Goal: Task Accomplishment & Management: Use online tool/utility

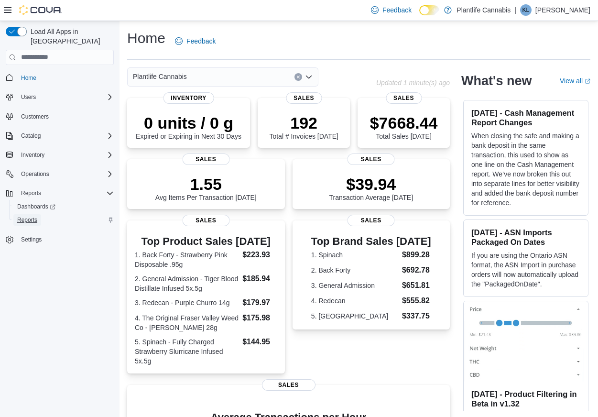
click at [25, 216] on span "Reports" at bounding box center [27, 220] width 20 height 8
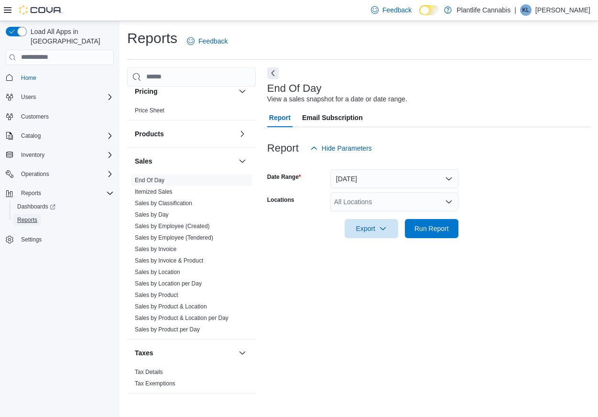
scroll to position [459, 0]
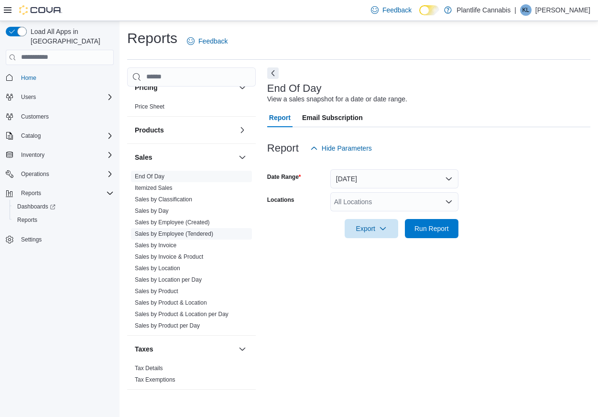
click at [196, 234] on link "Sales by Employee (Tendered)" at bounding box center [174, 233] width 78 height 7
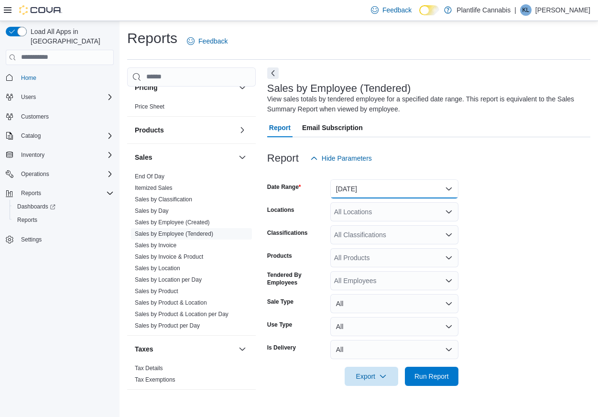
click at [360, 185] on button "Yesterday" at bounding box center [394, 188] width 128 height 19
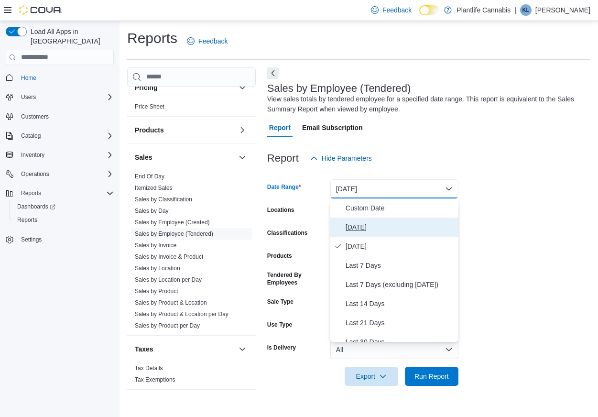
click at [360, 229] on span "[DATE]" at bounding box center [400, 226] width 109 height 11
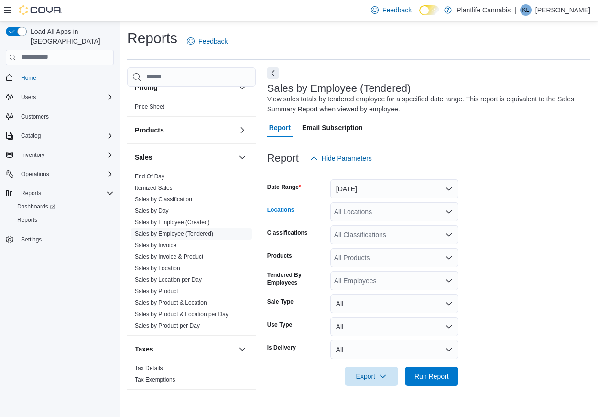
click at [367, 213] on div "All Locations" at bounding box center [394, 211] width 128 height 19
type input "******"
click at [381, 224] on span "[GEOGRAPHIC_DATA][PERSON_NAME][GEOGRAPHIC_DATA]" at bounding box center [458, 228] width 195 height 10
drag, startPoint x: 503, startPoint y: 212, endPoint x: 467, endPoint y: 326, distance: 119.8
click at [503, 214] on form "Date Range Today Locations Fort McMurray - Stoney Creek Classifications All Cla…" at bounding box center [428, 277] width 323 height 218
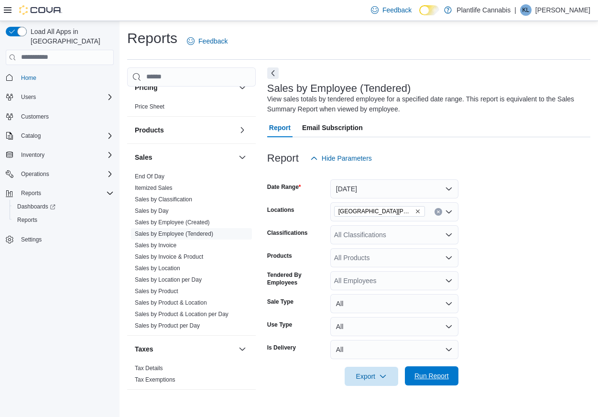
click at [442, 385] on div "Export Run Report" at bounding box center [362, 376] width 191 height 19
drag, startPoint x: 430, startPoint y: 376, endPoint x: 409, endPoint y: 293, distance: 85.7
click at [430, 375] on span "Run Report" at bounding box center [432, 377] width 34 height 10
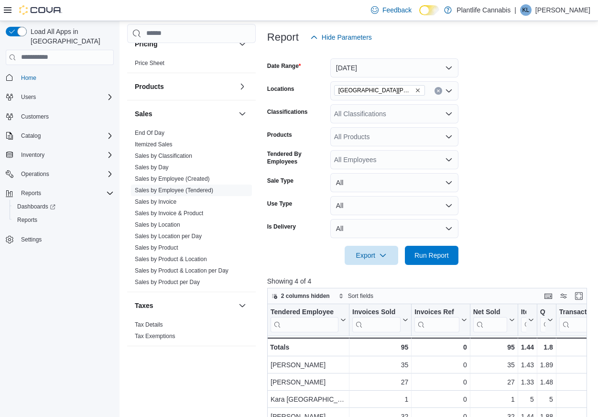
scroll to position [114, 0]
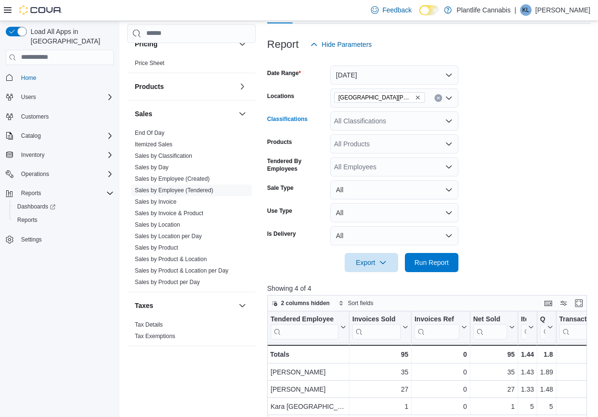
click at [392, 118] on div "All Classifications" at bounding box center [394, 120] width 128 height 19
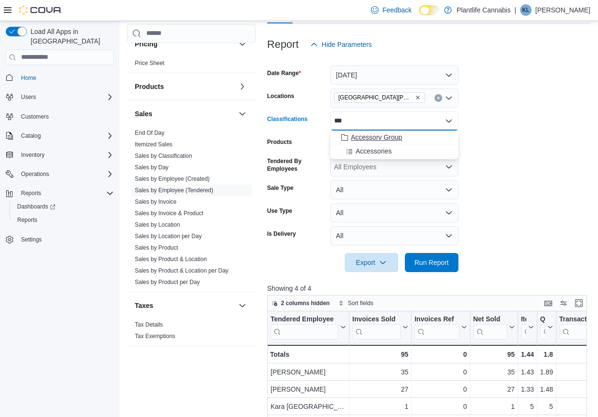
type input "***"
drag, startPoint x: 413, startPoint y: 135, endPoint x: 424, endPoint y: 240, distance: 105.3
click at [413, 135] on div "Accessory Group" at bounding box center [394, 137] width 117 height 10
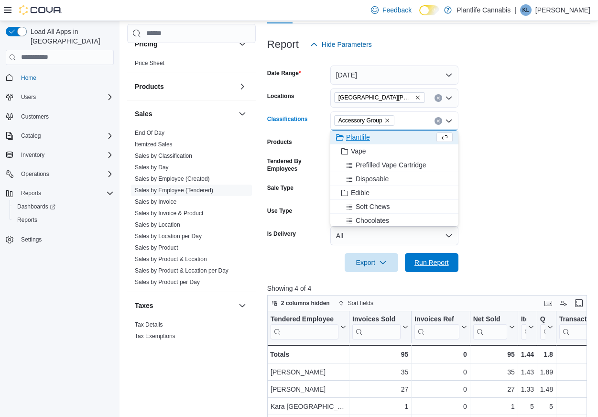
drag, startPoint x: 417, startPoint y: 264, endPoint x: 509, endPoint y: 248, distance: 92.9
click at [418, 264] on span "Run Report" at bounding box center [432, 263] width 34 height 10
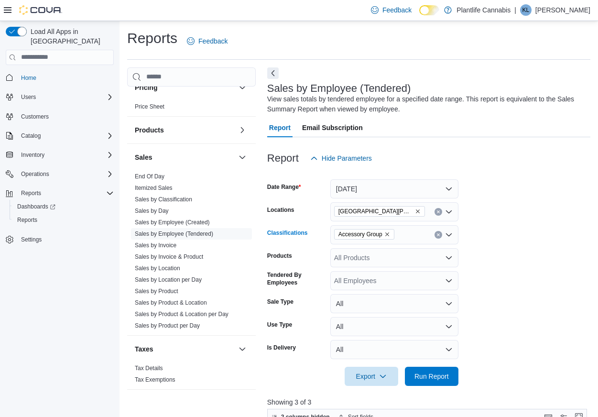
click at [390, 235] on icon "Remove Accessory Group from selection in this group" at bounding box center [387, 234] width 6 height 6
drag, startPoint x: 550, startPoint y: 264, endPoint x: 431, endPoint y: 394, distance: 175.7
click at [549, 266] on form "Date Range Today Locations Fort McMurray - Stoney Creek Classifications All Cla…" at bounding box center [428, 277] width 323 height 218
click at [416, 370] on span "Run Report" at bounding box center [432, 375] width 42 height 19
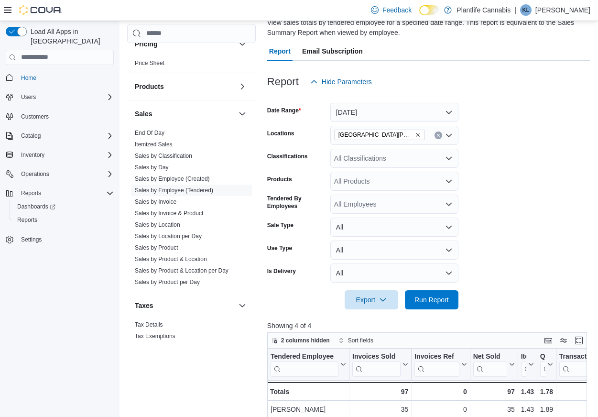
scroll to position [60, 0]
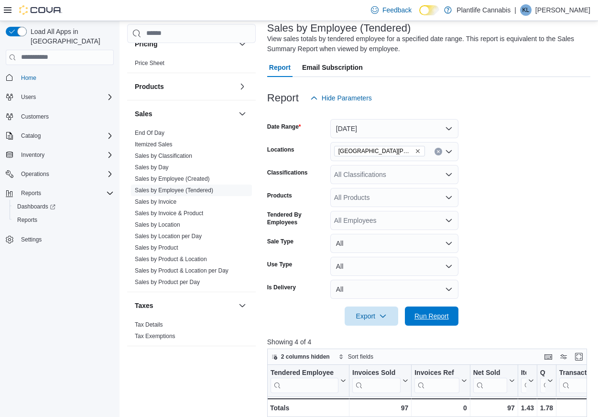
drag, startPoint x: 437, startPoint y: 317, endPoint x: 478, endPoint y: 292, distance: 48.5
click at [437, 317] on span "Run Report" at bounding box center [432, 316] width 34 height 10
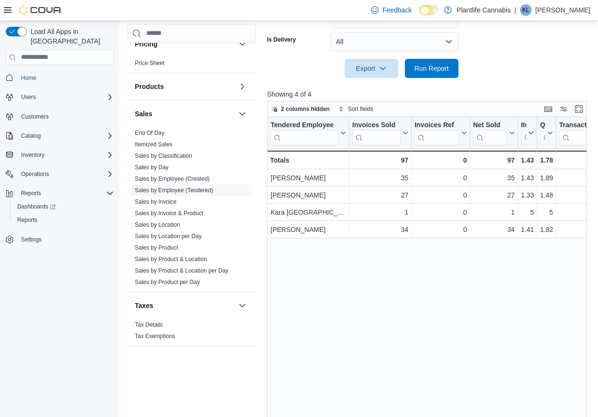
scroll to position [333, 0]
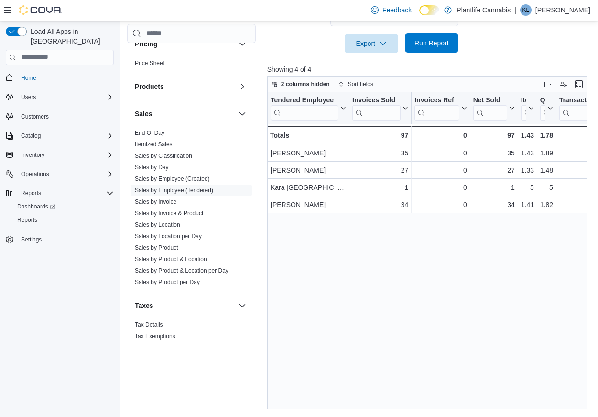
click at [412, 45] on span "Run Report" at bounding box center [432, 42] width 42 height 19
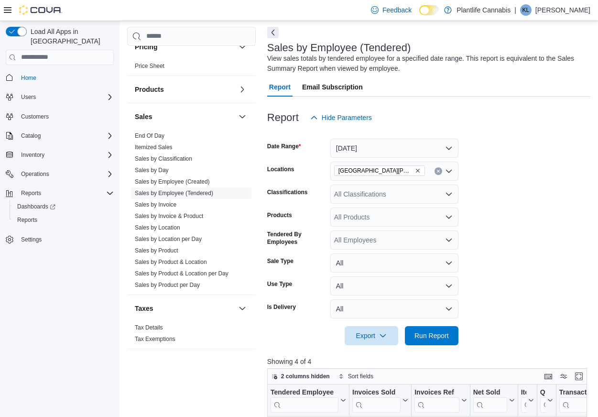
scroll to position [0, 0]
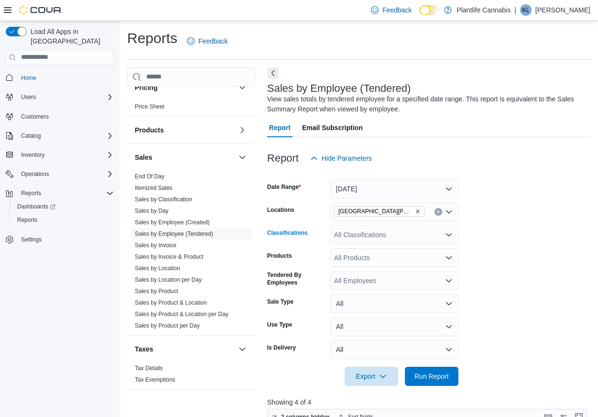
click at [404, 233] on div "All Classifications" at bounding box center [394, 234] width 128 height 19
type input "***"
drag, startPoint x: 410, startPoint y: 252, endPoint x: 507, endPoint y: 255, distance: 96.7
click at [410, 252] on div "Accessory Group" at bounding box center [394, 251] width 117 height 10
drag, startPoint x: 507, startPoint y: 266, endPoint x: 489, endPoint y: 347, distance: 82.8
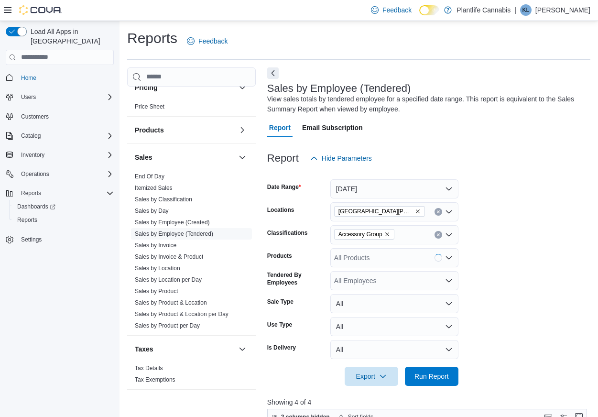
click at [504, 287] on form "Date Range Today Locations Fort McMurray - Stoney Creek Classifications Accesso…" at bounding box center [428, 277] width 323 height 218
drag, startPoint x: 446, startPoint y: 372, endPoint x: 461, endPoint y: 319, distance: 54.5
click at [447, 371] on span "Run Report" at bounding box center [432, 376] width 42 height 19
drag, startPoint x: 392, startPoint y: 237, endPoint x: 419, endPoint y: 237, distance: 27.7
click at [390, 237] on icon "Remove Accessory Group from selection in this group" at bounding box center [387, 234] width 6 height 6
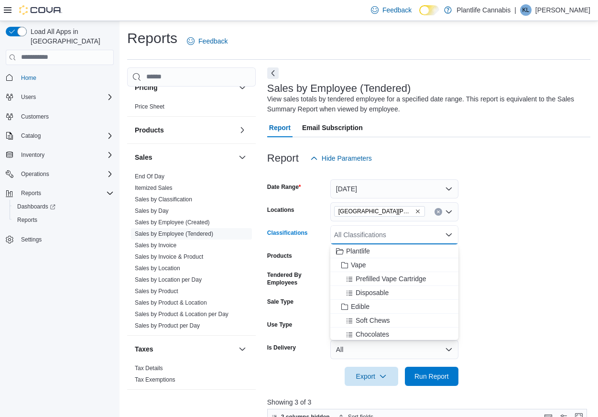
click at [504, 235] on form "Date Range Today Locations Fort McMurray - Stoney Creek Classifications All Cla…" at bounding box center [428, 277] width 323 height 218
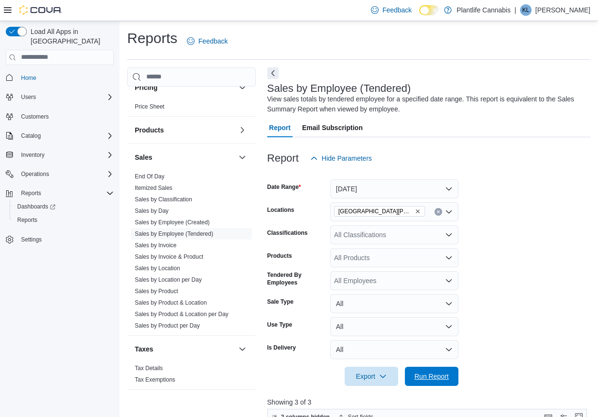
drag, startPoint x: 450, startPoint y: 378, endPoint x: 502, endPoint y: 334, distance: 68.6
click at [450, 377] on span "Run Report" at bounding box center [432, 376] width 42 height 19
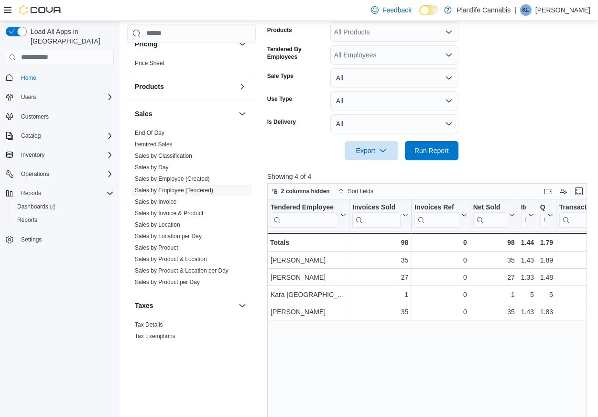
scroll to position [228, 0]
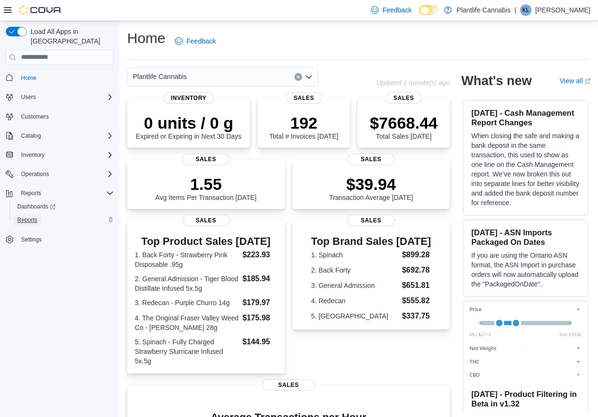
click at [32, 216] on span "Reports" at bounding box center [27, 220] width 20 height 8
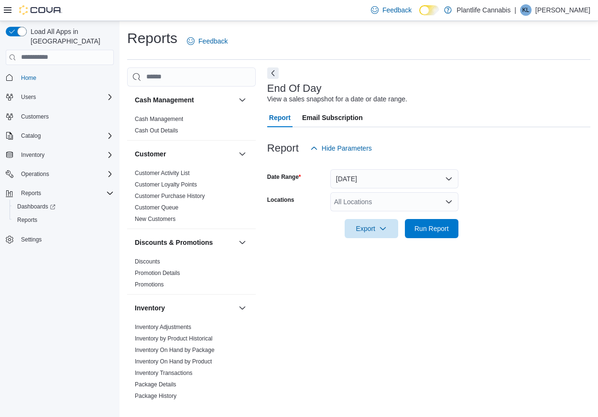
click at [362, 201] on div "All Locations" at bounding box center [394, 201] width 128 height 19
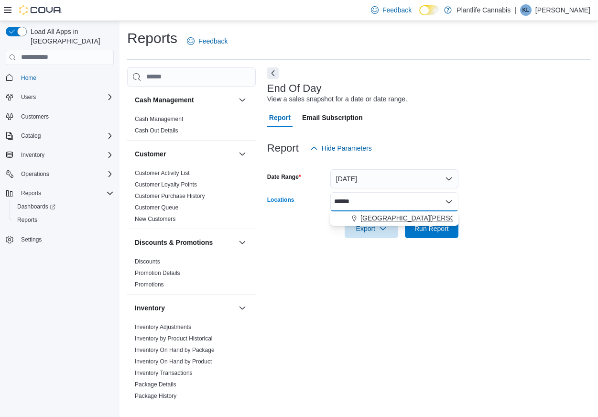
type input "******"
click at [384, 219] on span "[GEOGRAPHIC_DATA][PERSON_NAME][GEOGRAPHIC_DATA]" at bounding box center [458, 218] width 195 height 10
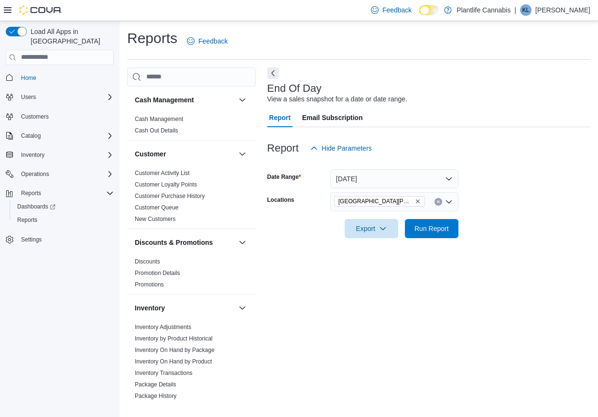
drag, startPoint x: 514, startPoint y: 202, endPoint x: 488, endPoint y: 219, distance: 31.4
click at [511, 205] on form "Date Range [DATE] Locations [GEOGRAPHIC_DATA][PERSON_NAME][GEOGRAPHIC_DATA] Exp…" at bounding box center [428, 198] width 323 height 80
click at [425, 228] on span "Run Report" at bounding box center [432, 228] width 34 height 10
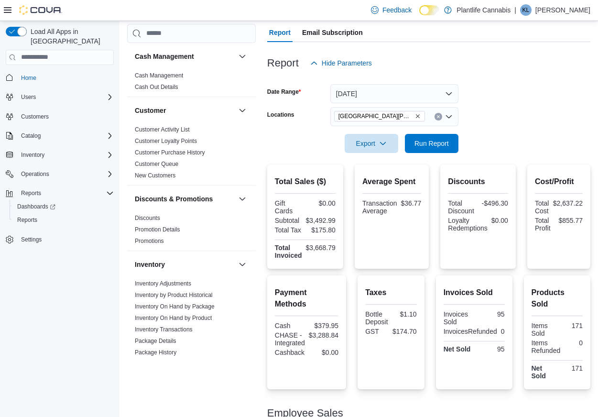
scroll to position [97, 0]
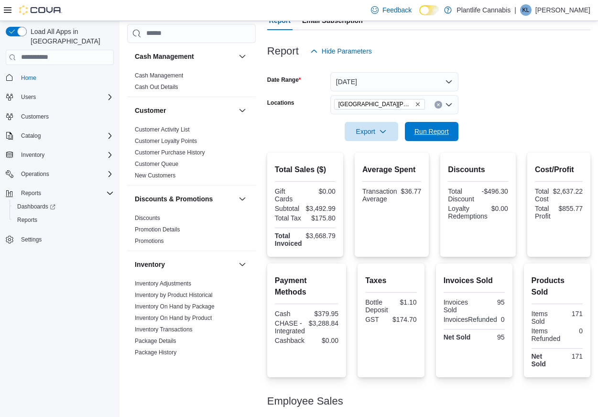
click at [416, 132] on span "Run Report" at bounding box center [432, 132] width 34 height 10
